Goal: Navigation & Orientation: Find specific page/section

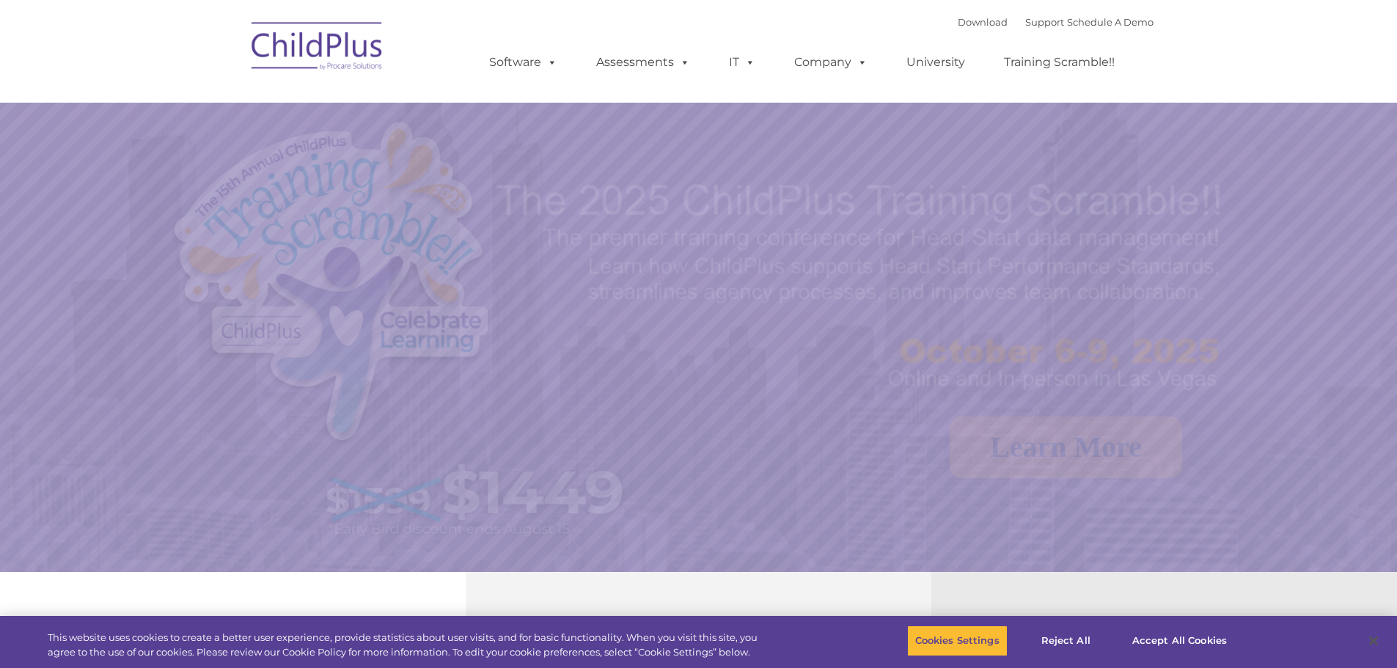
select select "MEDIUM"
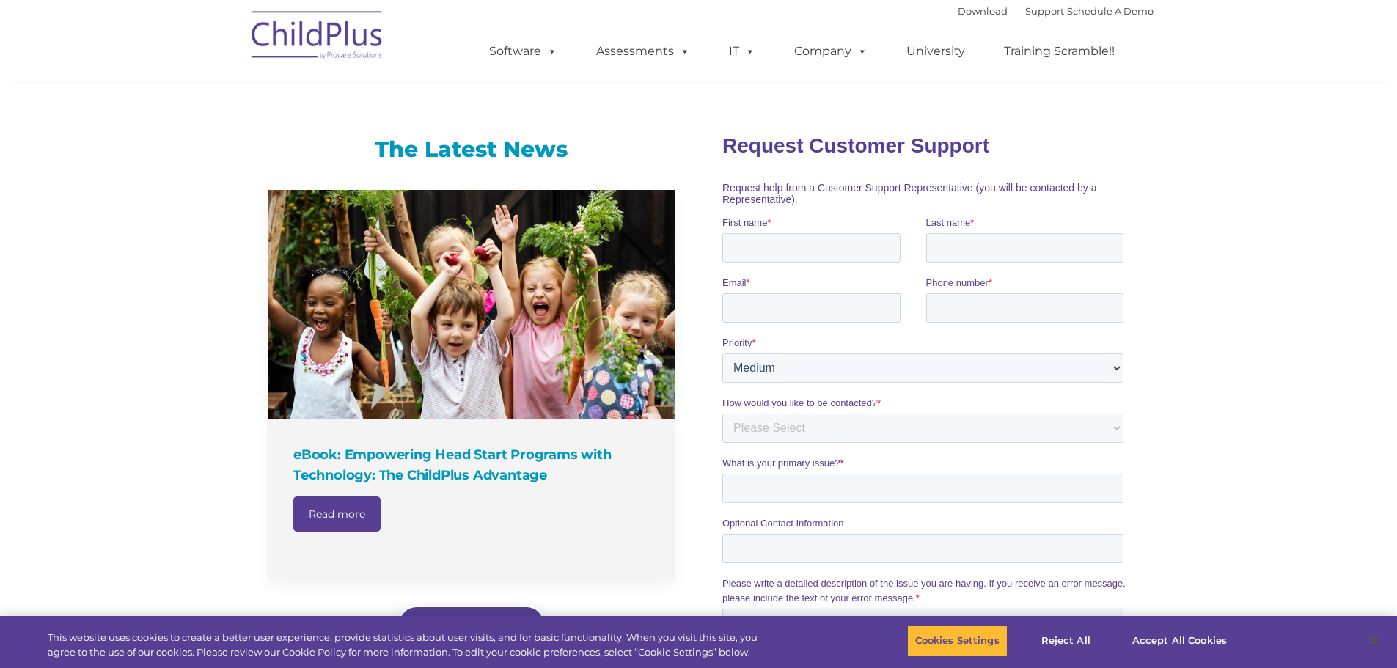
scroll to position [322, 0]
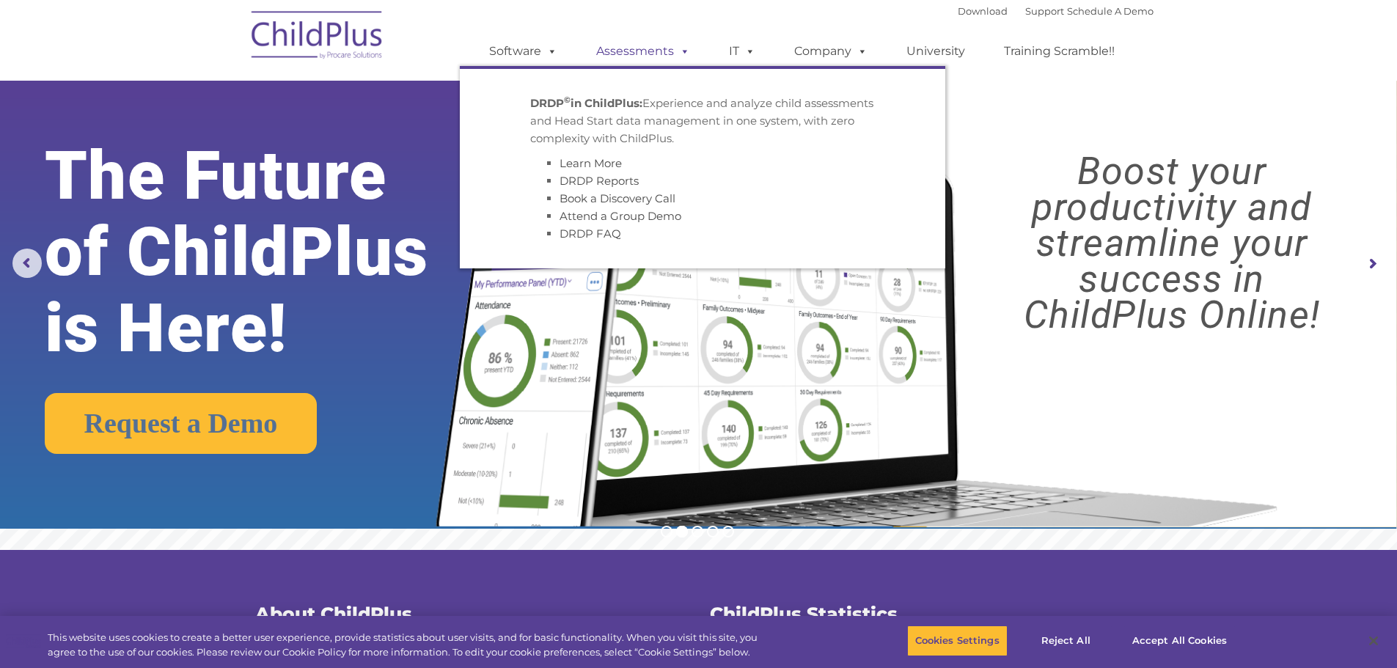
click at [667, 53] on link "Assessments" at bounding box center [643, 51] width 123 height 29
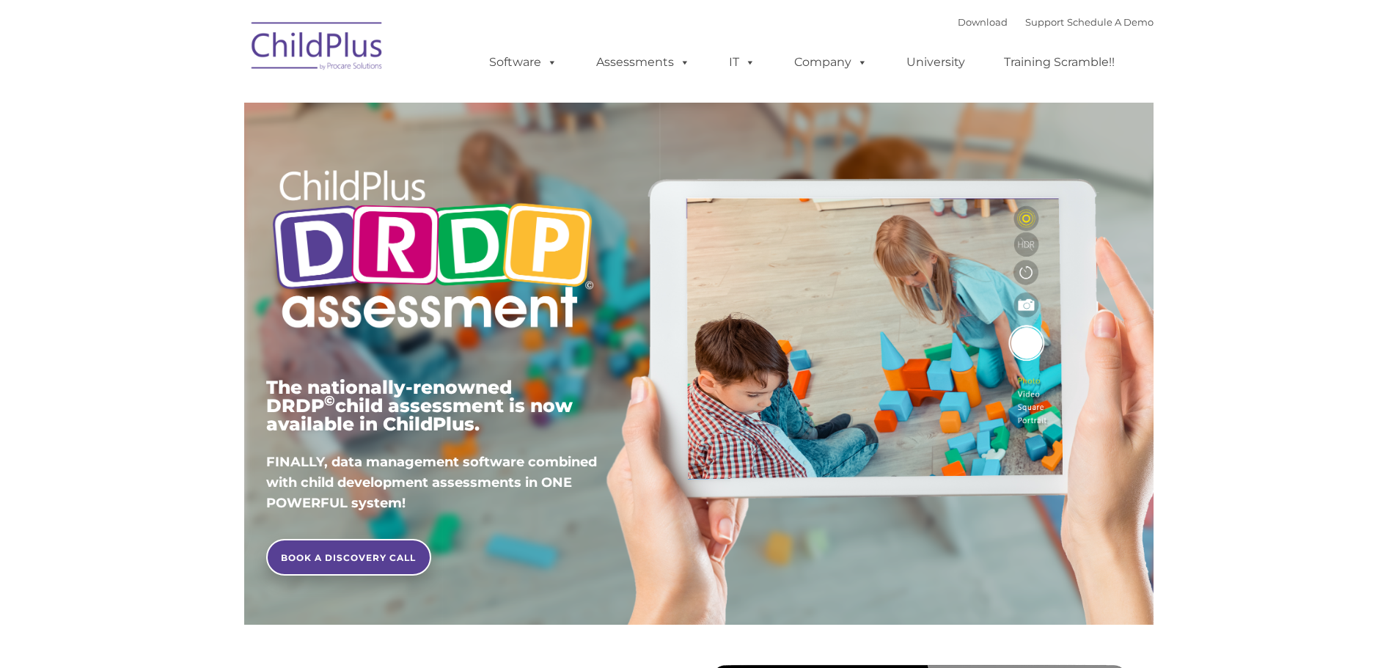
type input ""
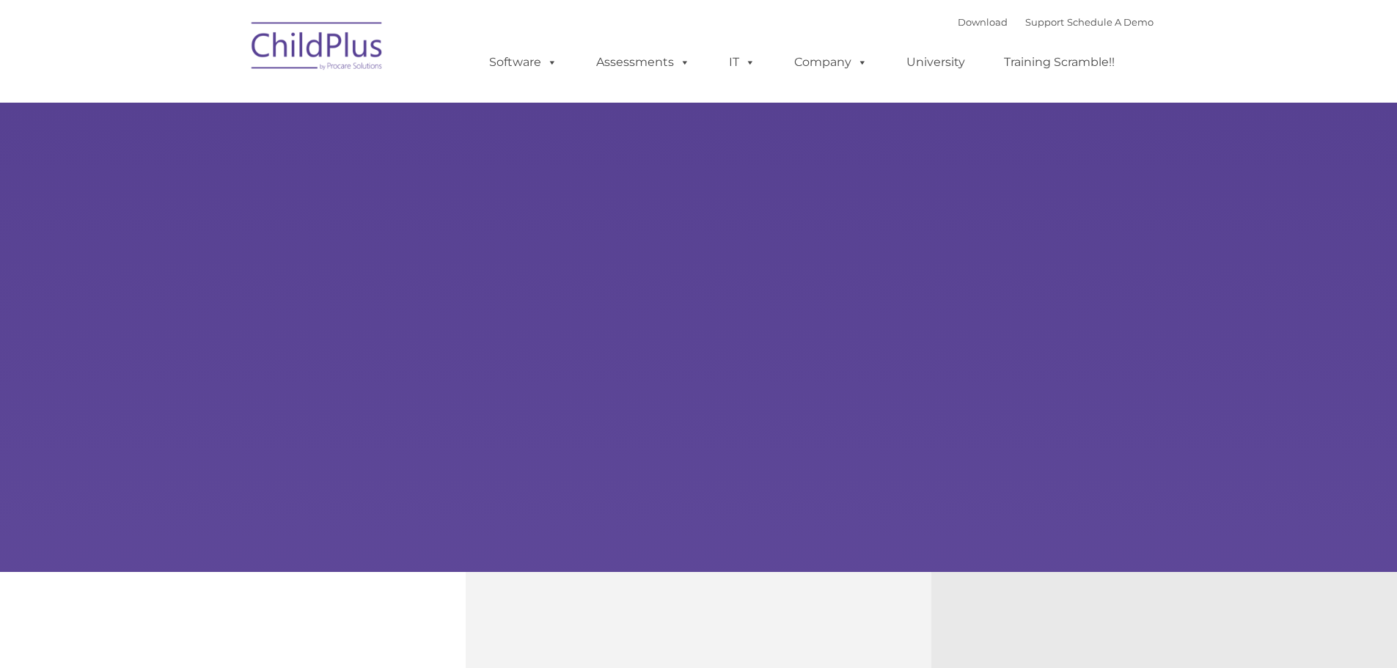
type input ""
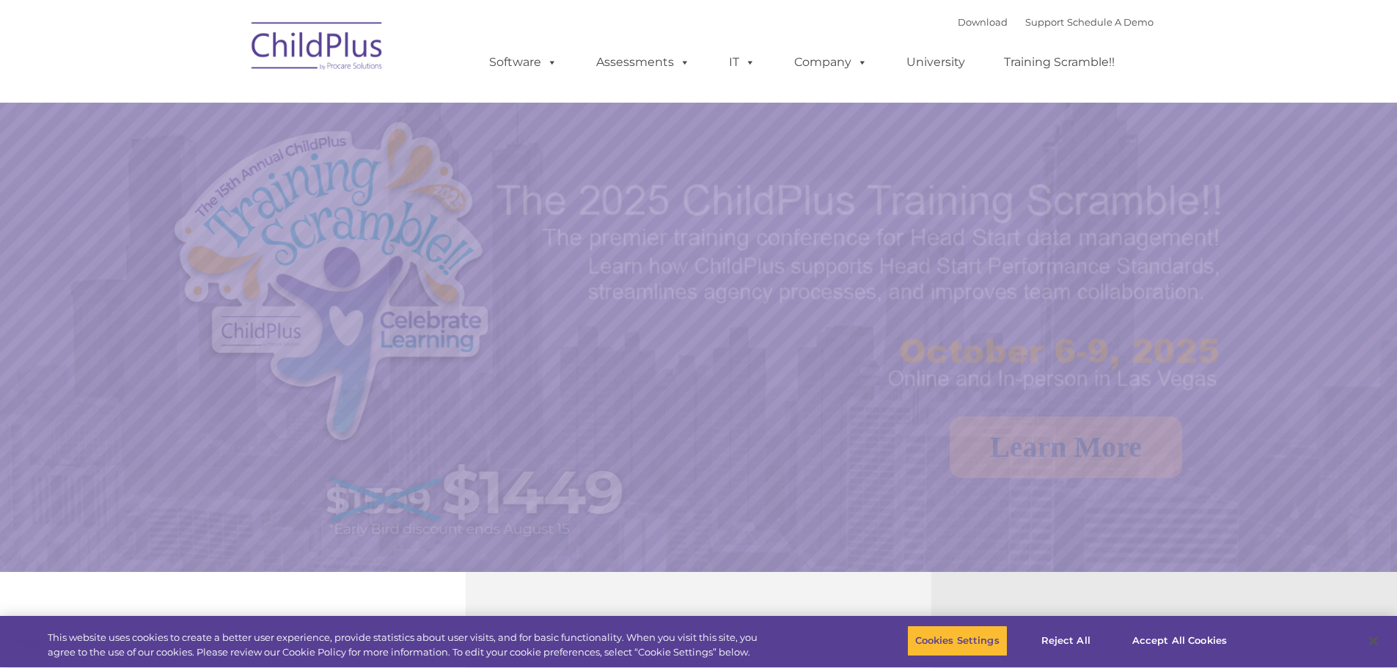
select select "MEDIUM"
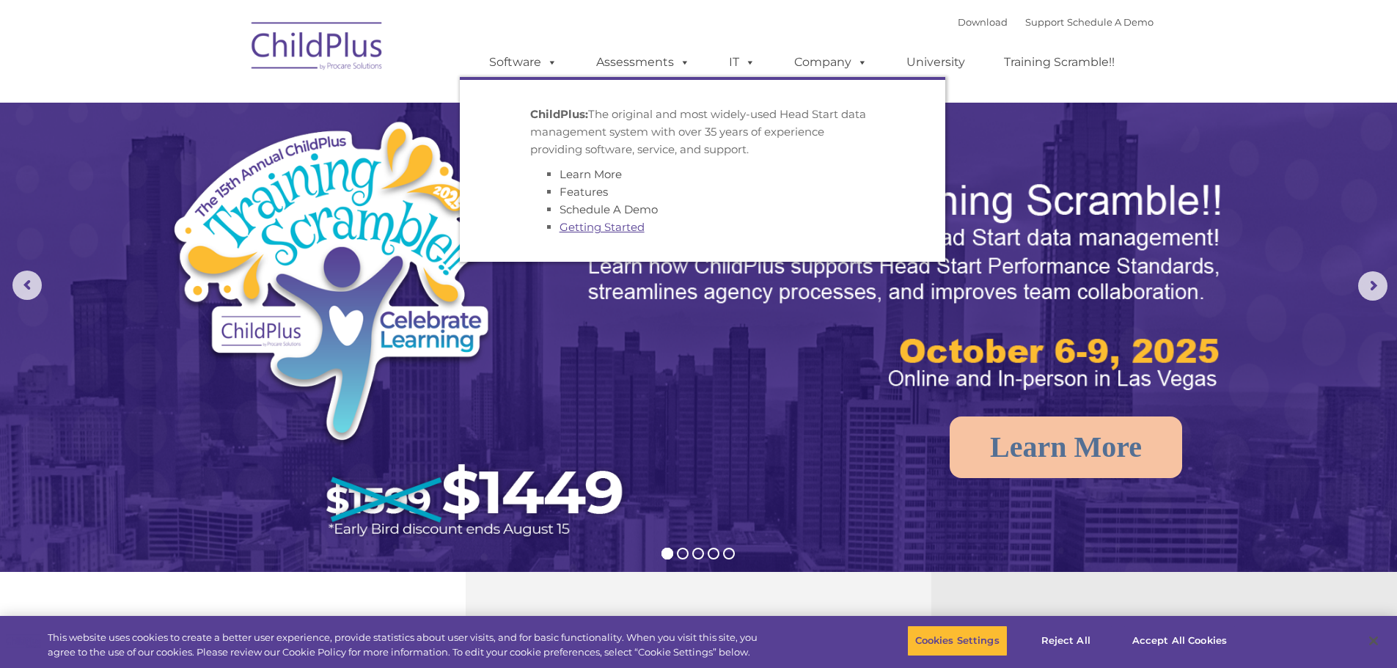
click at [593, 226] on link "Getting Started" at bounding box center [602, 227] width 85 height 14
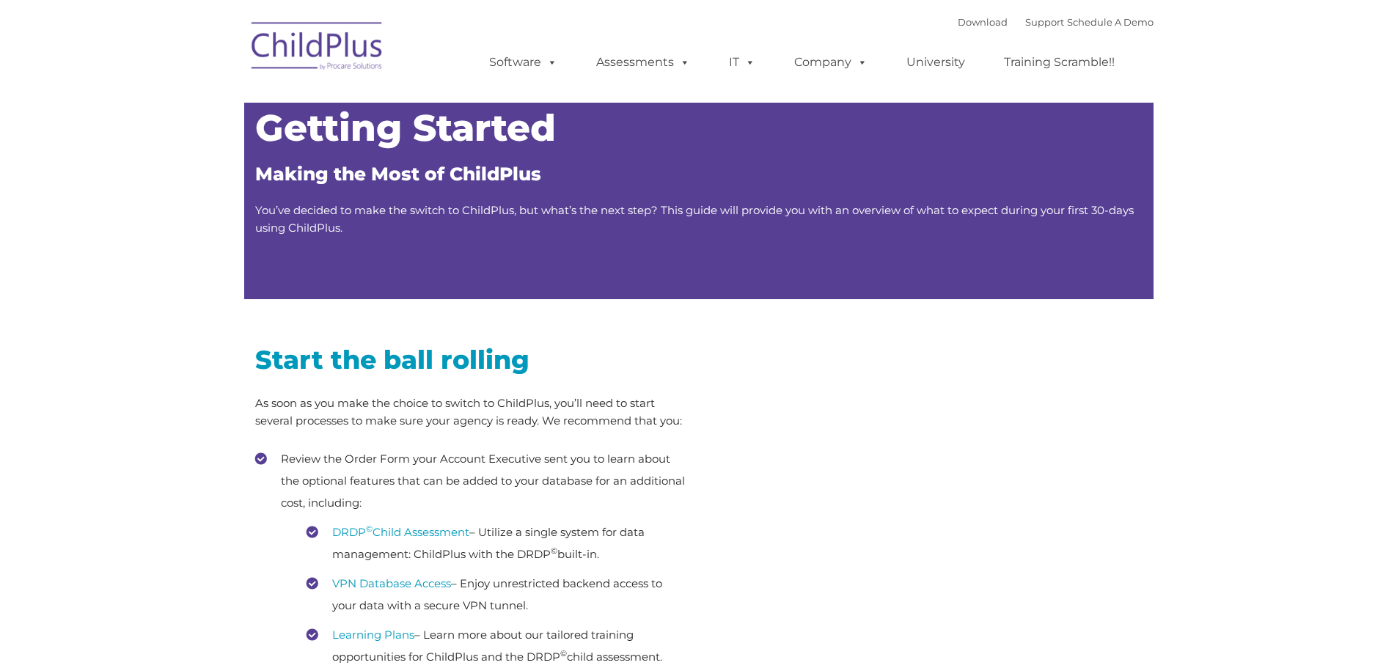
type input ""
